Goal: Information Seeking & Learning: Find specific fact

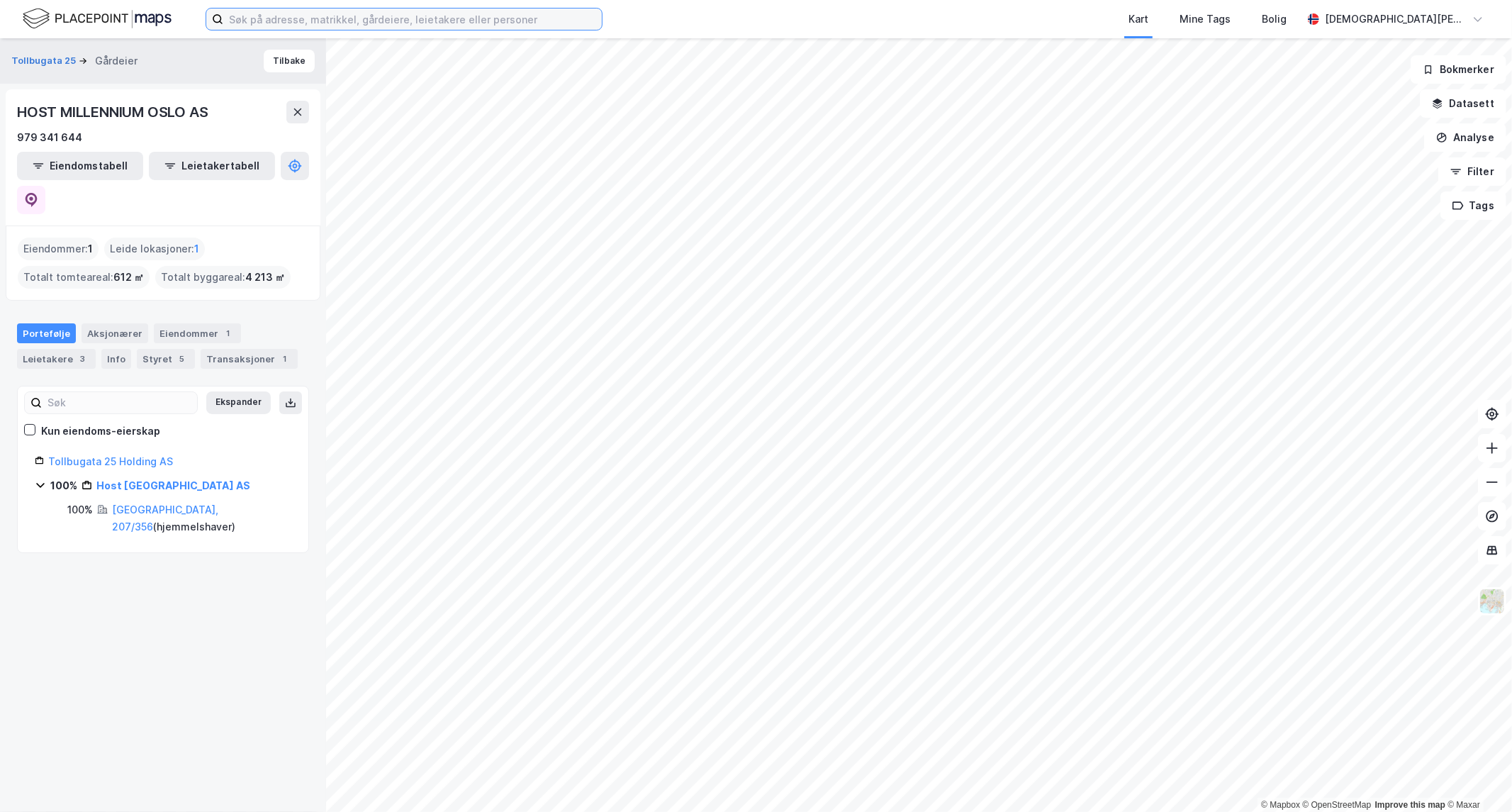
click at [353, 16] on input at bounding box center [413, 19] width 378 height 21
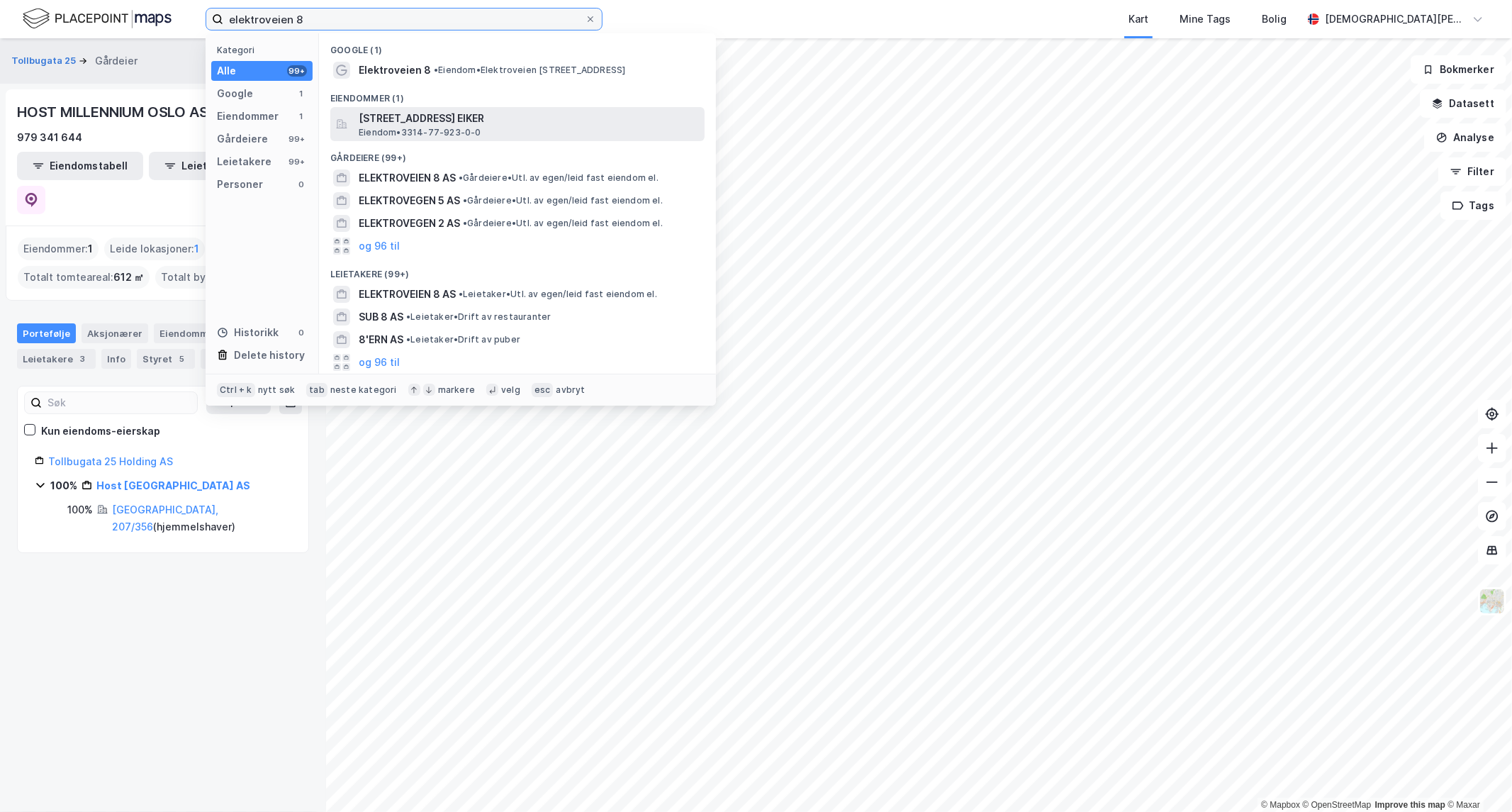
type input "elektroveien 8"
click at [448, 122] on span "[STREET_ADDRESS] EIKER" at bounding box center [528, 118] width 340 height 17
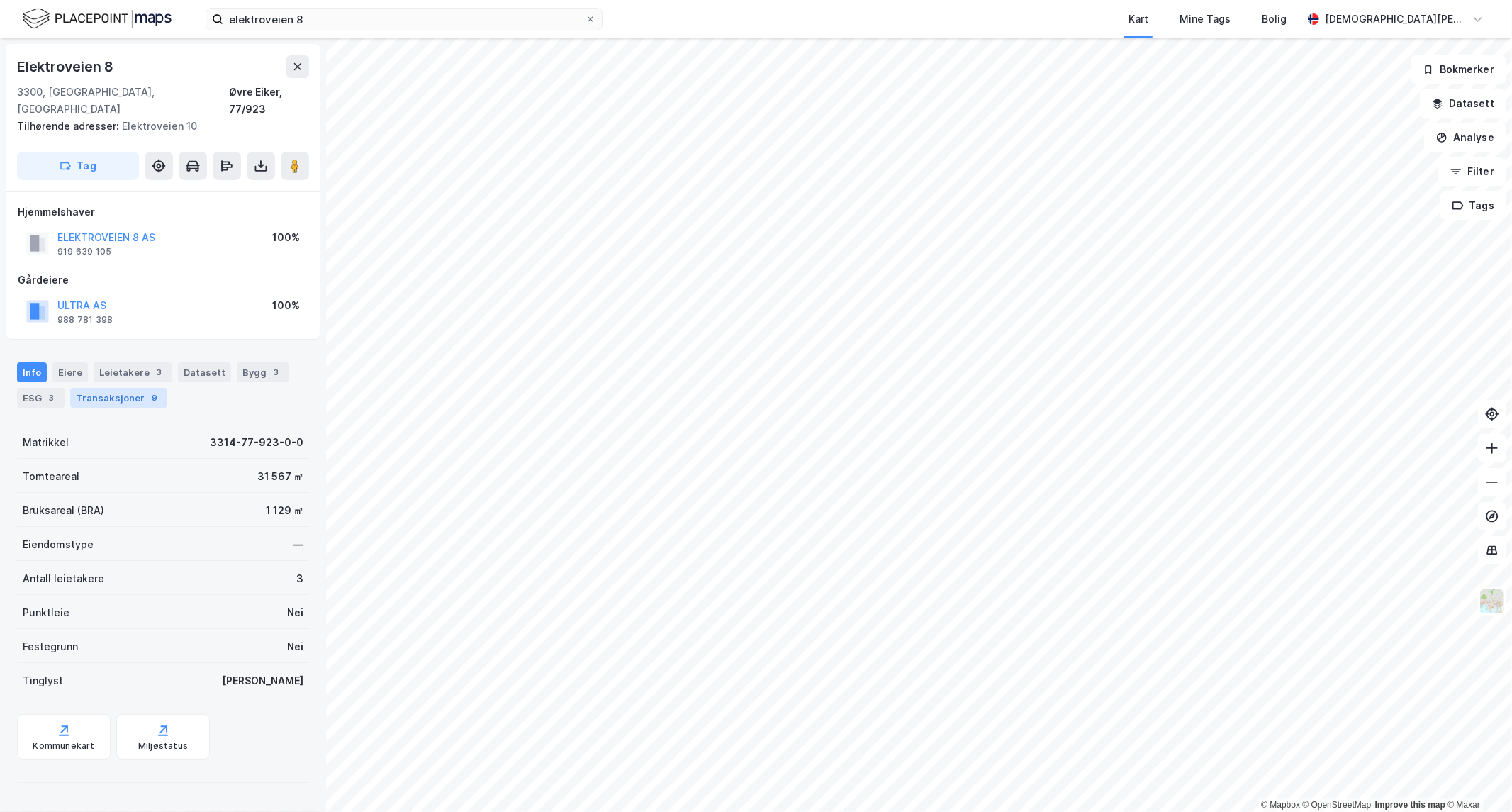
click at [126, 388] on div "Transaksjoner 9" at bounding box center [118, 398] width 97 height 20
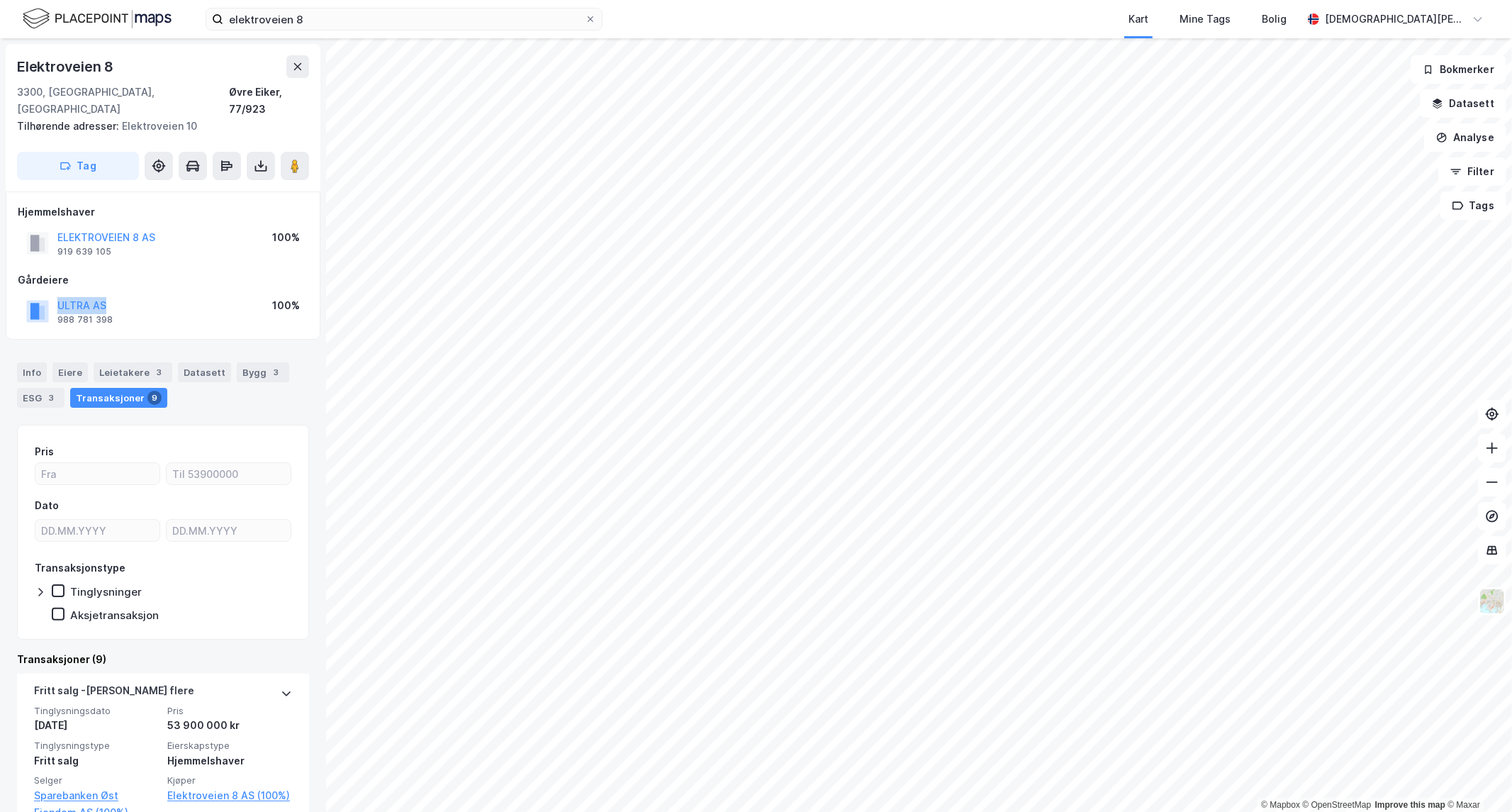
drag, startPoint x: 123, startPoint y: 288, endPoint x: 55, endPoint y: 282, distance: 68.3
click at [55, 295] on div "ULTRA AS 988 781 398 100%" at bounding box center [163, 311] width 291 height 34
copy button "ULTRA AS"
click at [134, 295] on div "ULTRA AS 988 781 398 100%" at bounding box center [163, 311] width 291 height 34
drag, startPoint x: 121, startPoint y: 286, endPoint x: 54, endPoint y: 284, distance: 67.0
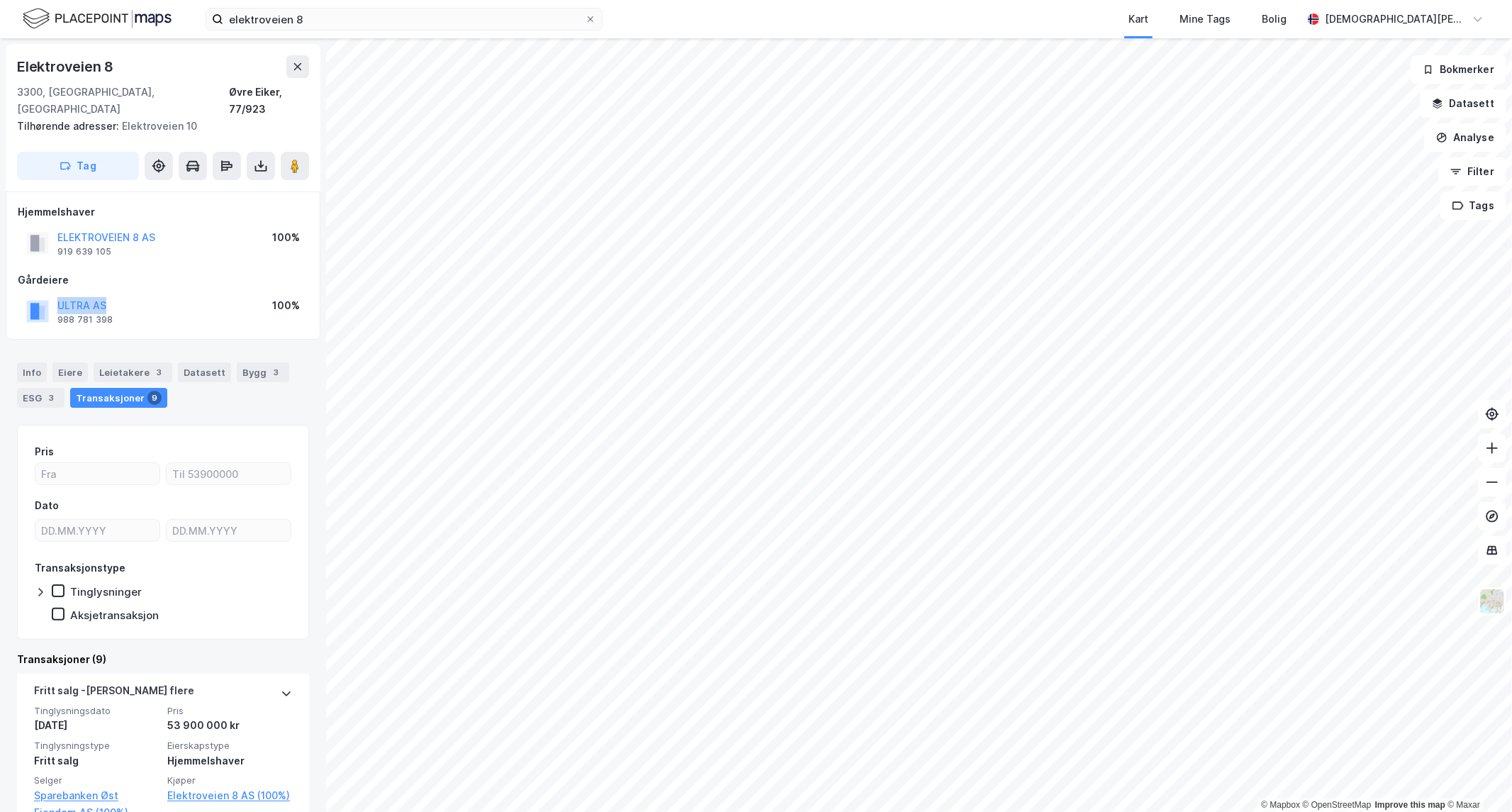
click at [54, 295] on div "ULTRA AS 988 781 398 100%" at bounding box center [163, 311] width 291 height 34
copy button "ULTRA AS"
